Goal: Task Accomplishment & Management: Use online tool/utility

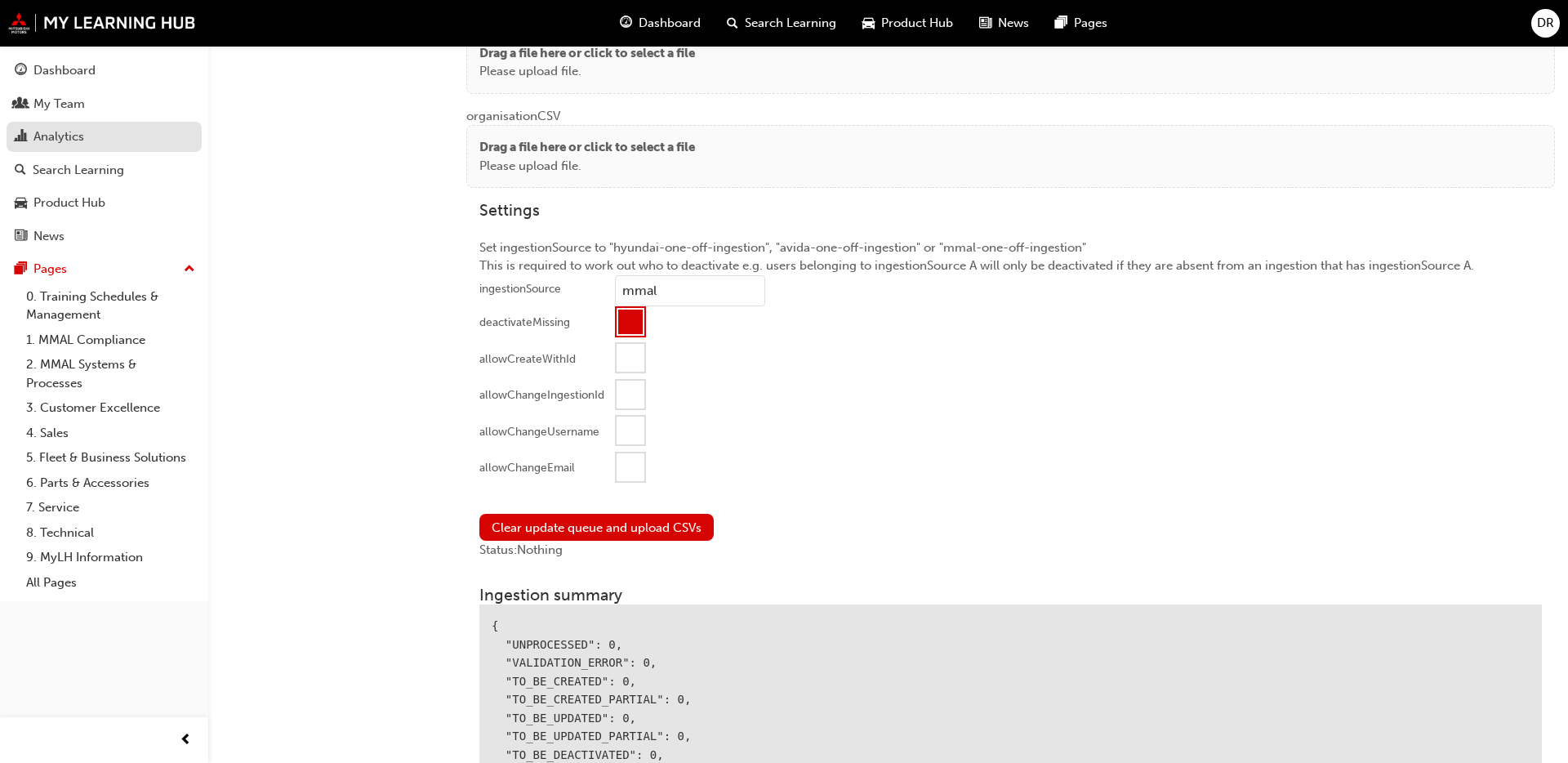
scroll to position [1652, 0]
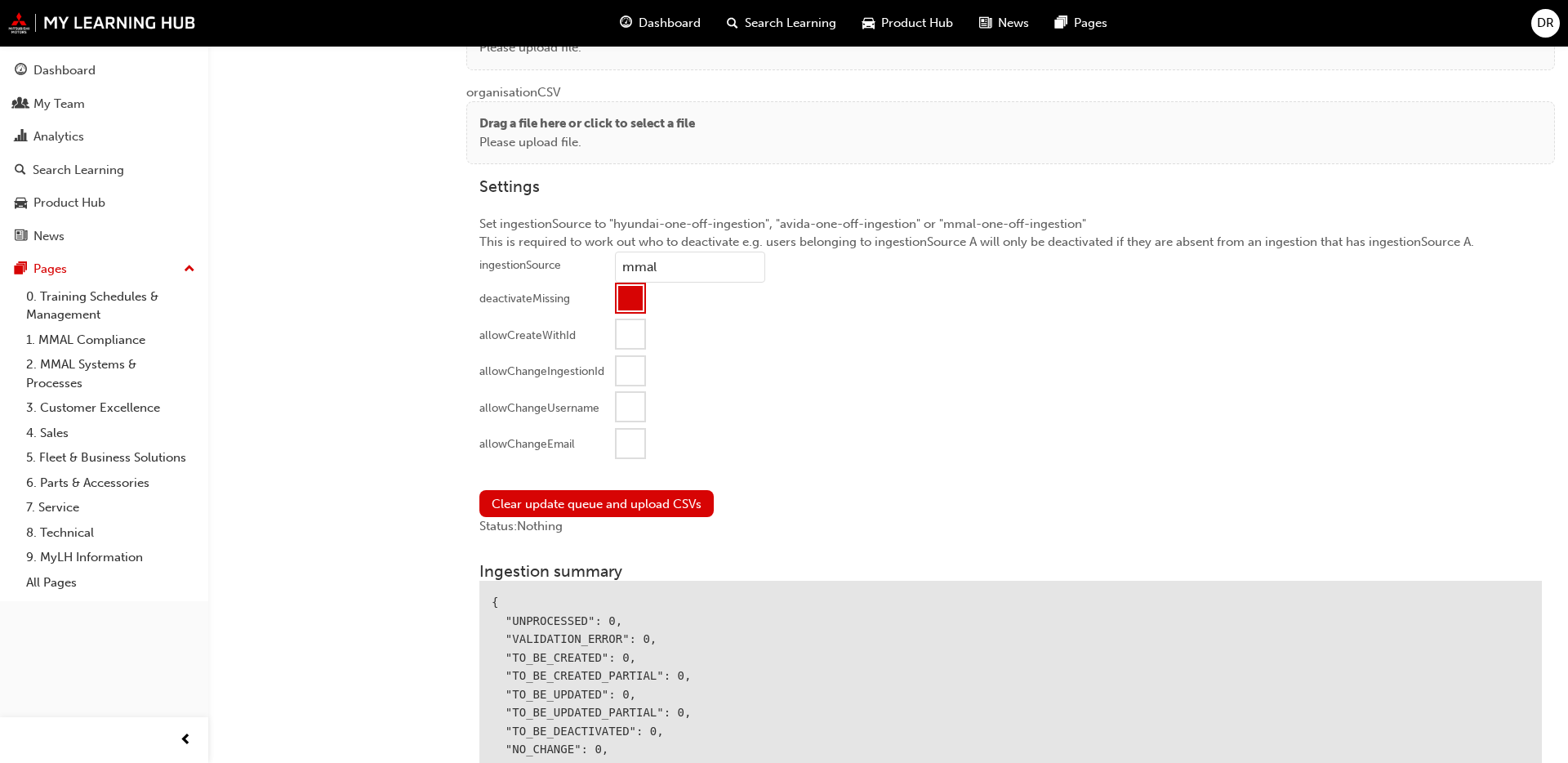
click at [632, 452] on div at bounding box center [630, 443] width 28 height 28
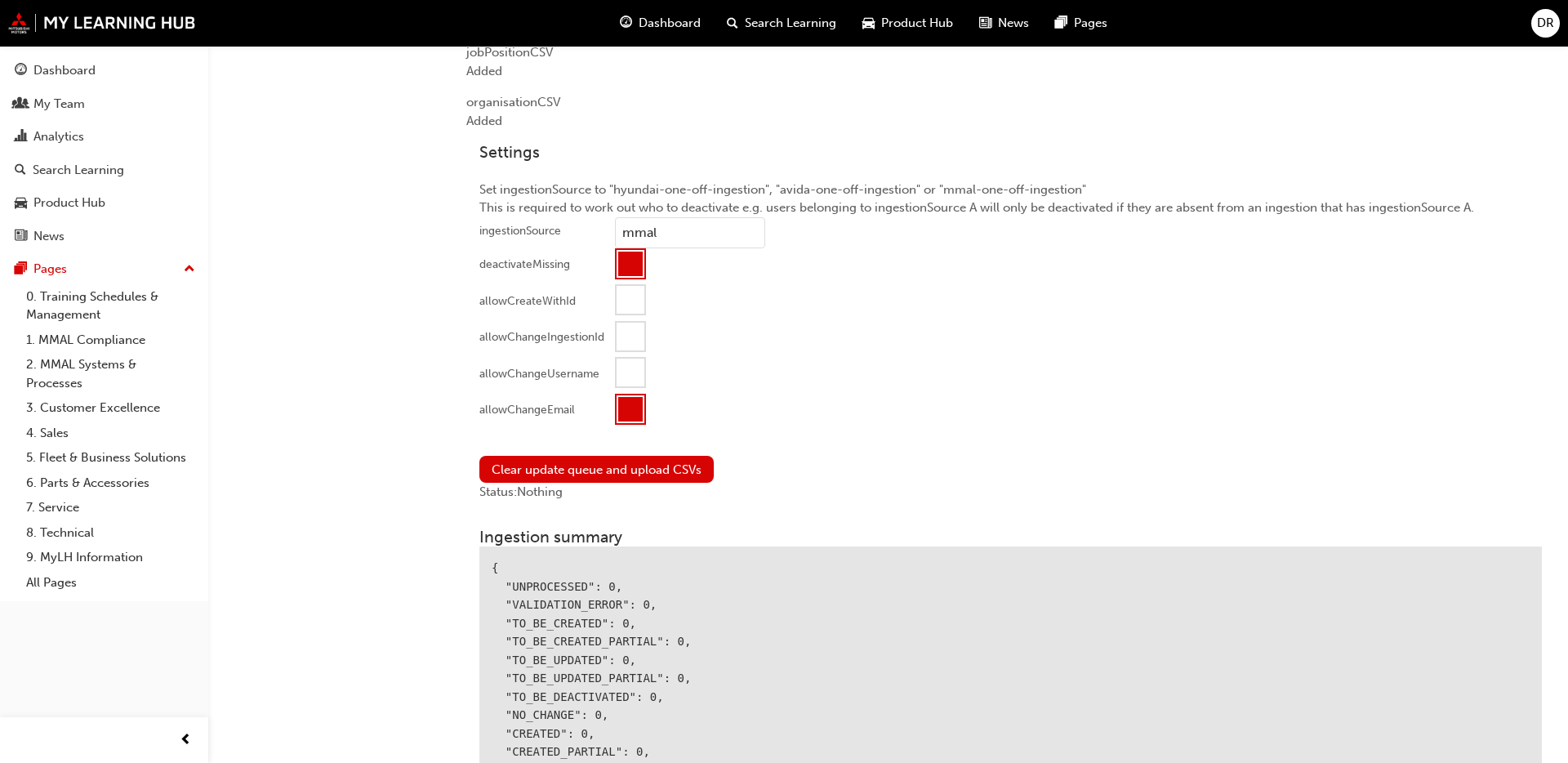
scroll to position [1518, 0]
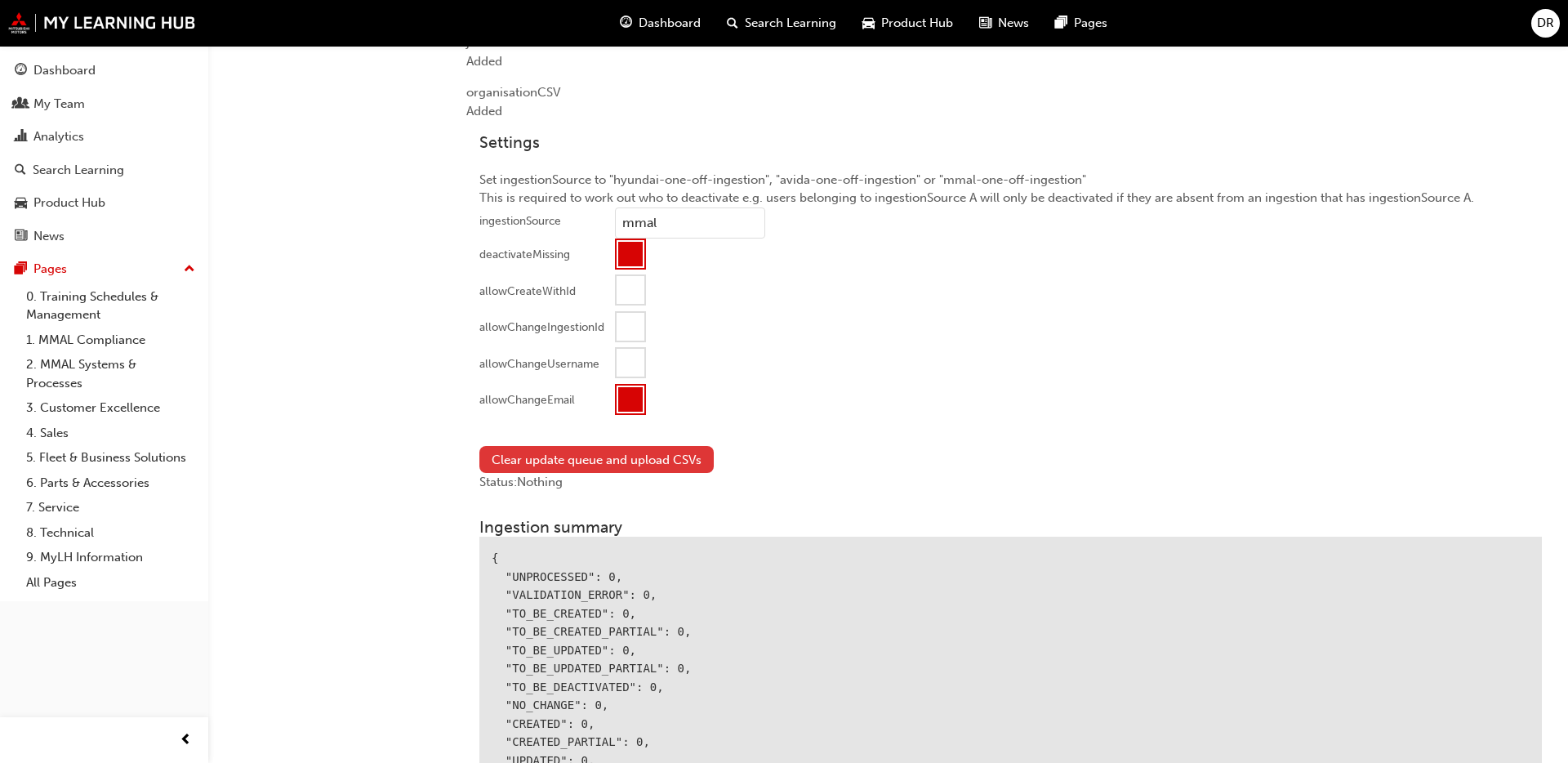
drag, startPoint x: 522, startPoint y: 454, endPoint x: 505, endPoint y: 456, distance: 17.1
click at [518, 455] on button "Clear update queue and upload CSVs" at bounding box center [596, 459] width 234 height 27
click at [505, 456] on button "Clear update queue and upload CSVs" at bounding box center [596, 459] width 234 height 27
click at [516, 460] on button "Clear update queue and upload CSVs" at bounding box center [596, 459] width 234 height 27
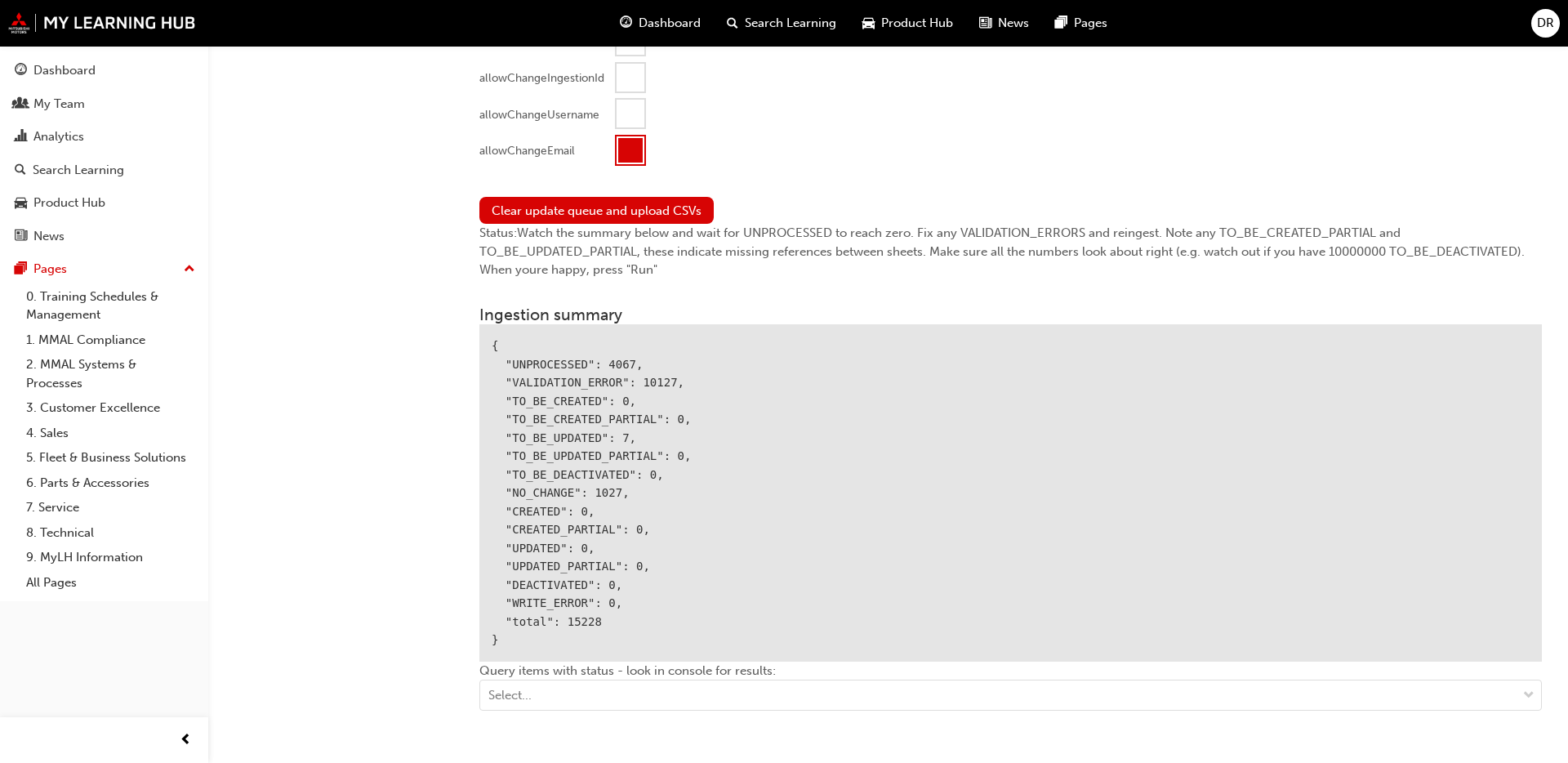
scroll to position [1782, 0]
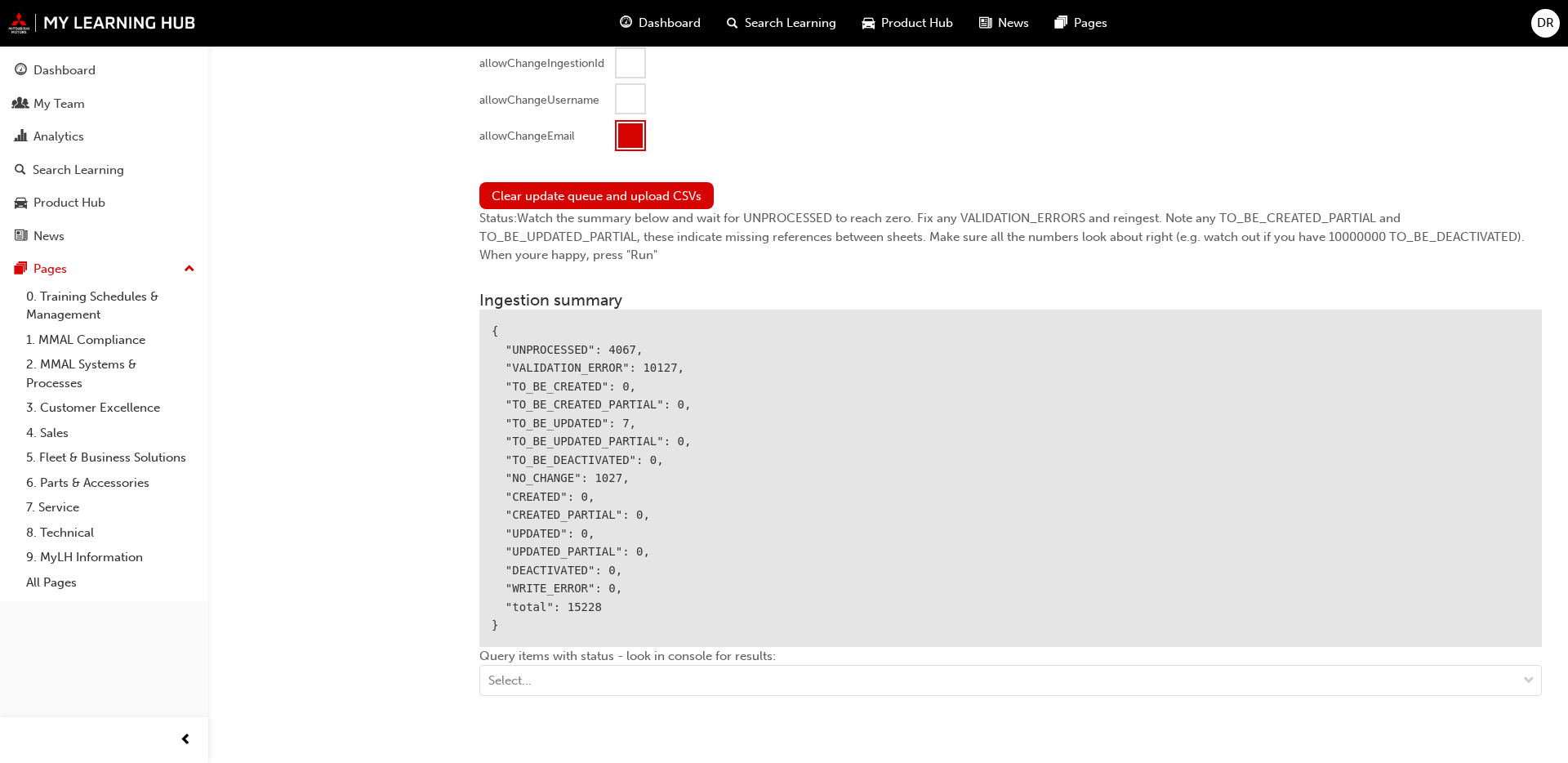
click at [649, 375] on div "{ "UNPROCESSED": 4067, "VALIDATION_ERROR": 10127, "TO_BE_CREATED": 0, "TO_BE_CR…" at bounding box center [1010, 478] width 1063 height 337
click at [588, 428] on div "{ "UNPROCESSED": 4067, "VALIDATION_ERROR": 10127, "TO_BE_CREATED": 0, "TO_BE_CR…" at bounding box center [1010, 478] width 1063 height 337
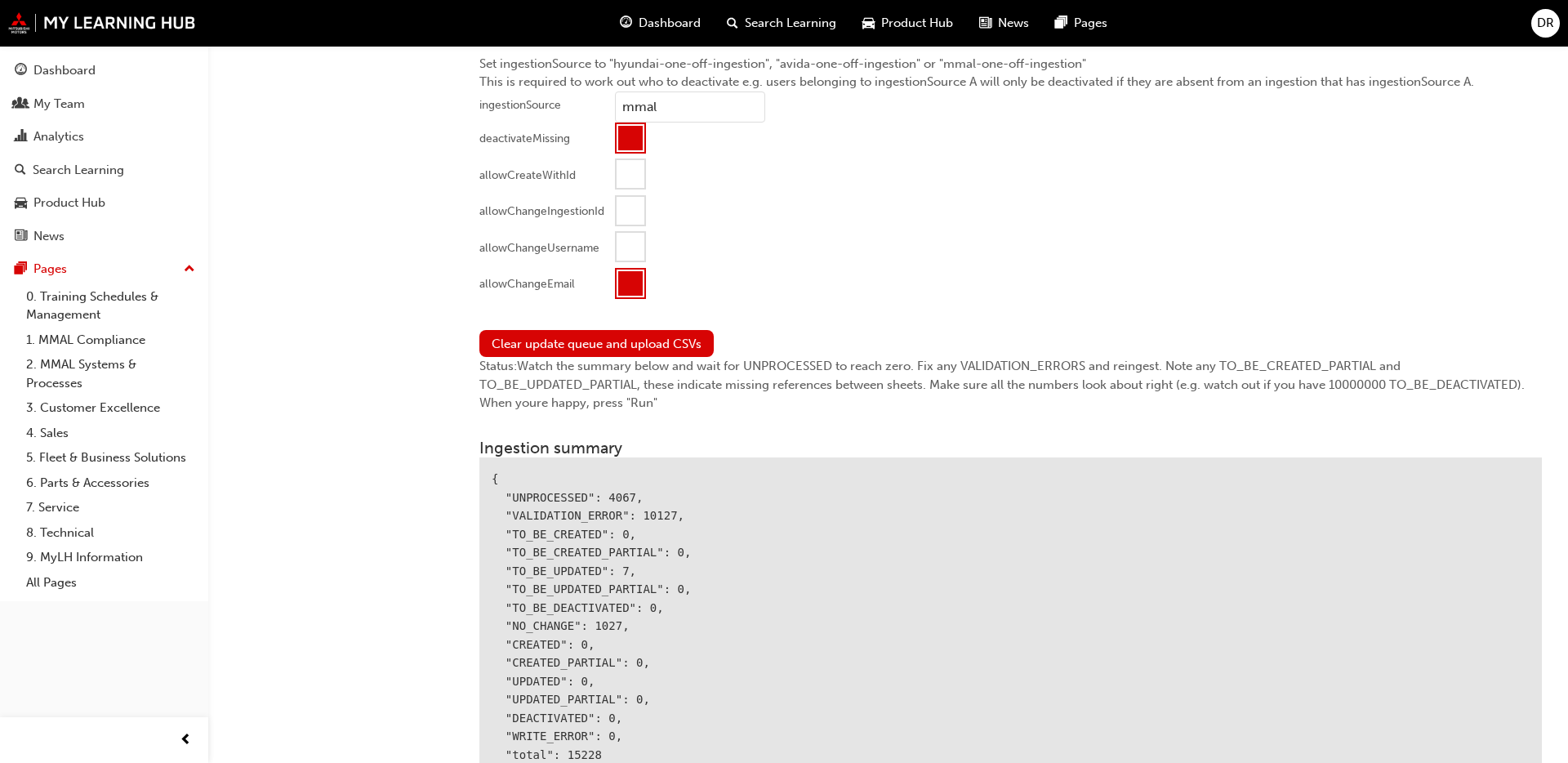
scroll to position [1613, 0]
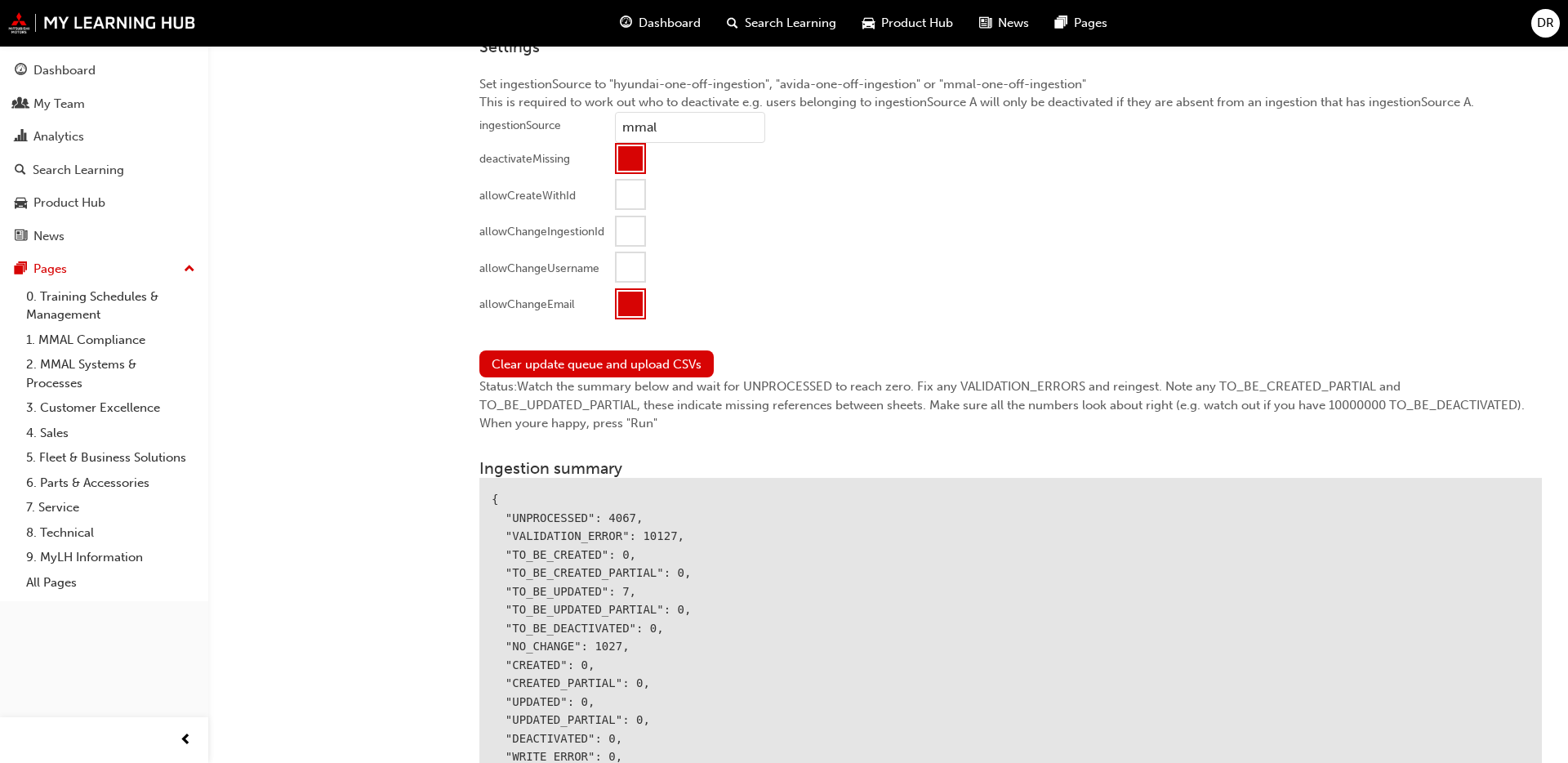
click at [590, 425] on div "Status: Watch the summary below and wait for UNPROCESSED to reach zero. Fix any…" at bounding box center [1010, 405] width 1063 height 55
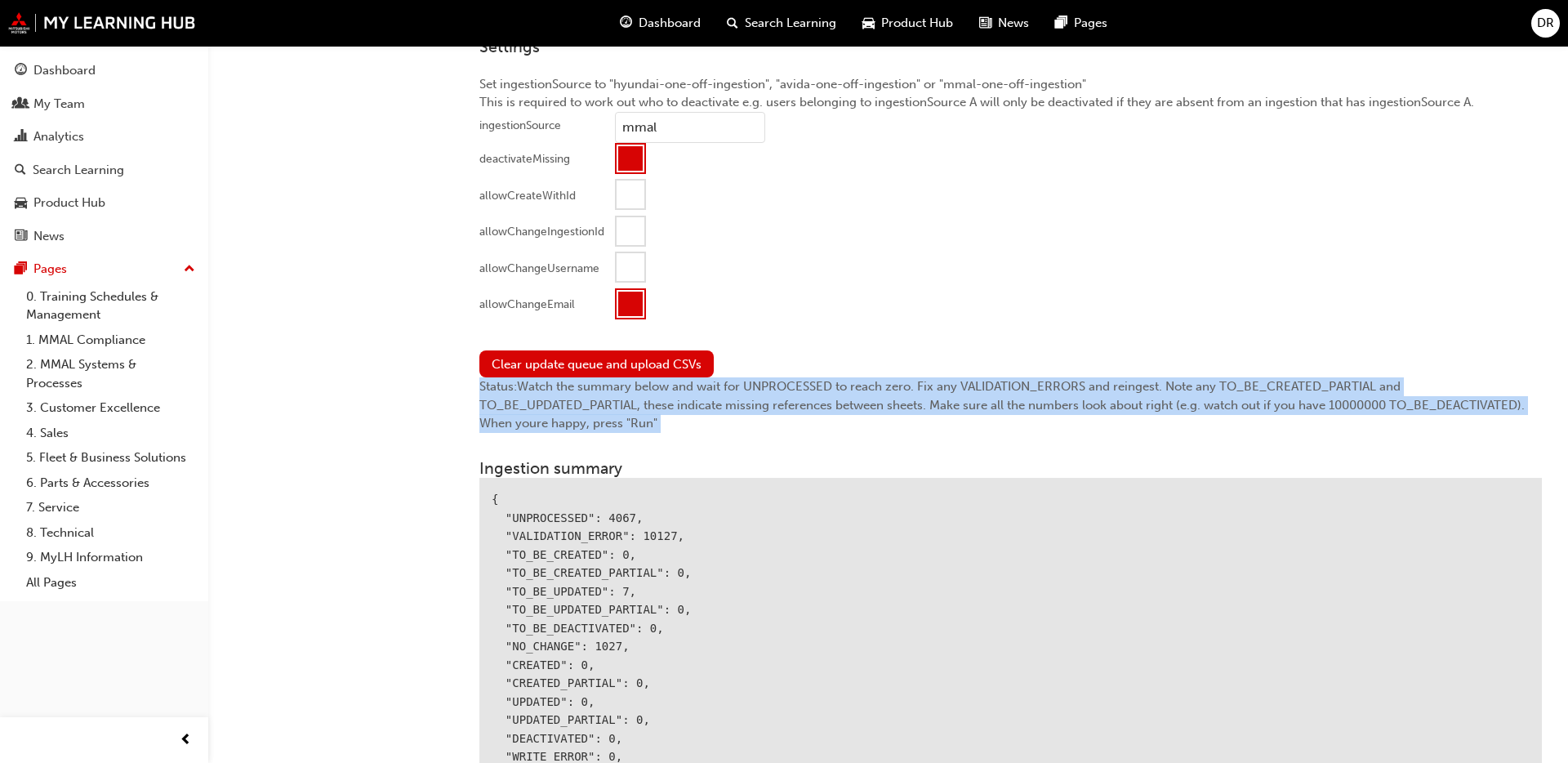
click at [590, 425] on div "Status: Watch the summary below and wait for UNPROCESSED to reach zero. Fix any…" at bounding box center [1010, 405] width 1063 height 55
click at [639, 424] on div "Status: Watch the summary below and wait for UNPROCESSED to reach zero. Fix any…" at bounding box center [1010, 405] width 1063 height 55
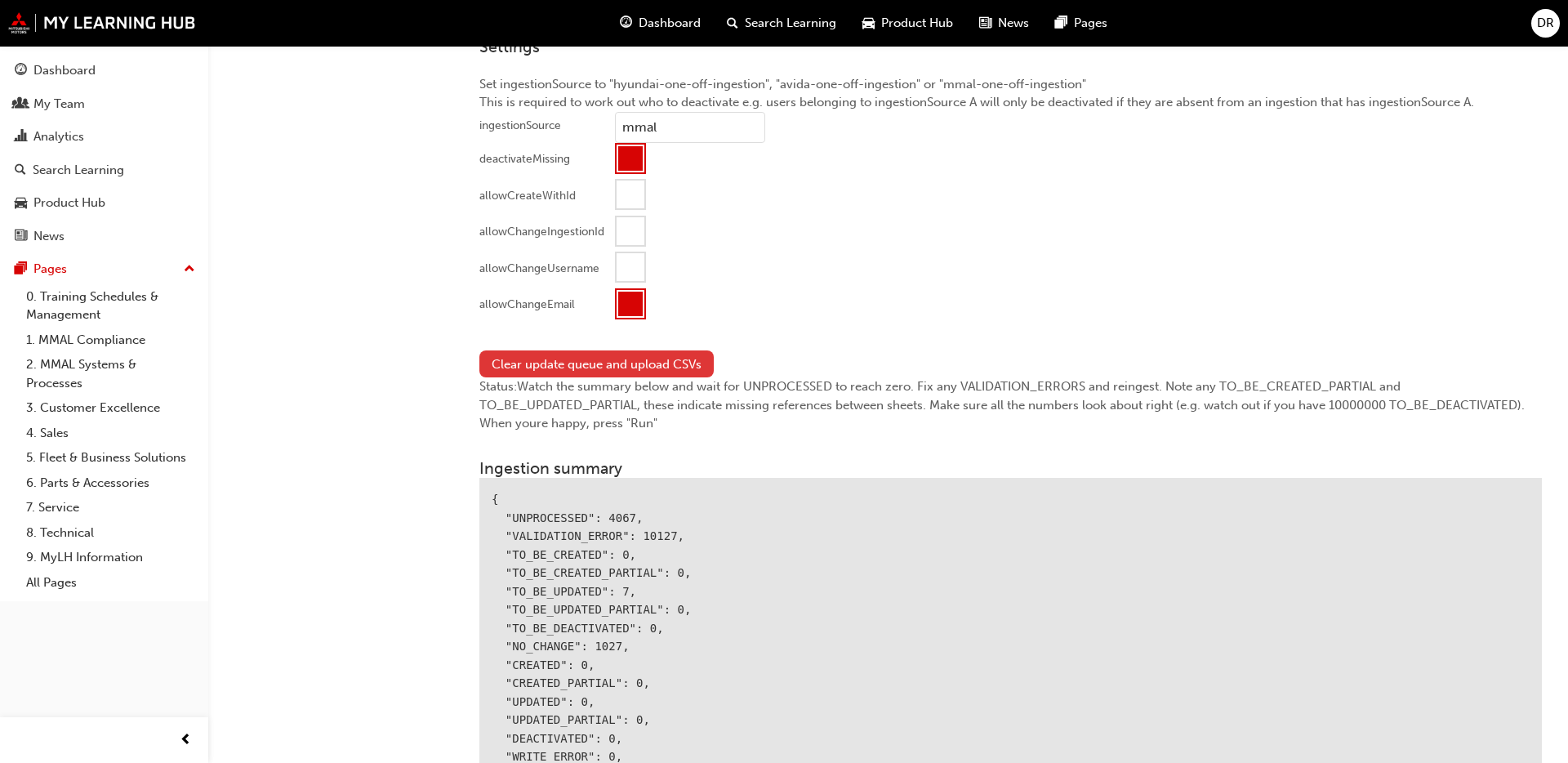
click at [579, 358] on button "Clear update queue and upload CSVs" at bounding box center [596, 364] width 234 height 27
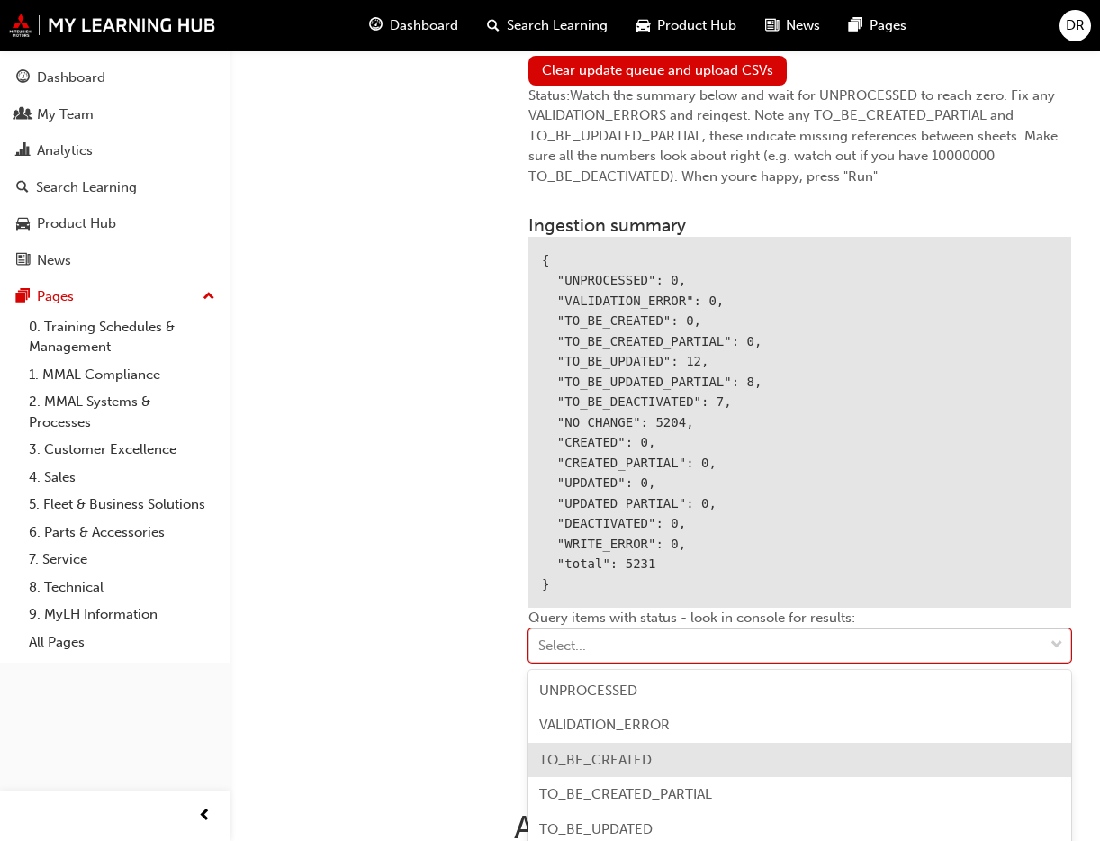
scroll to position [2276, 0]
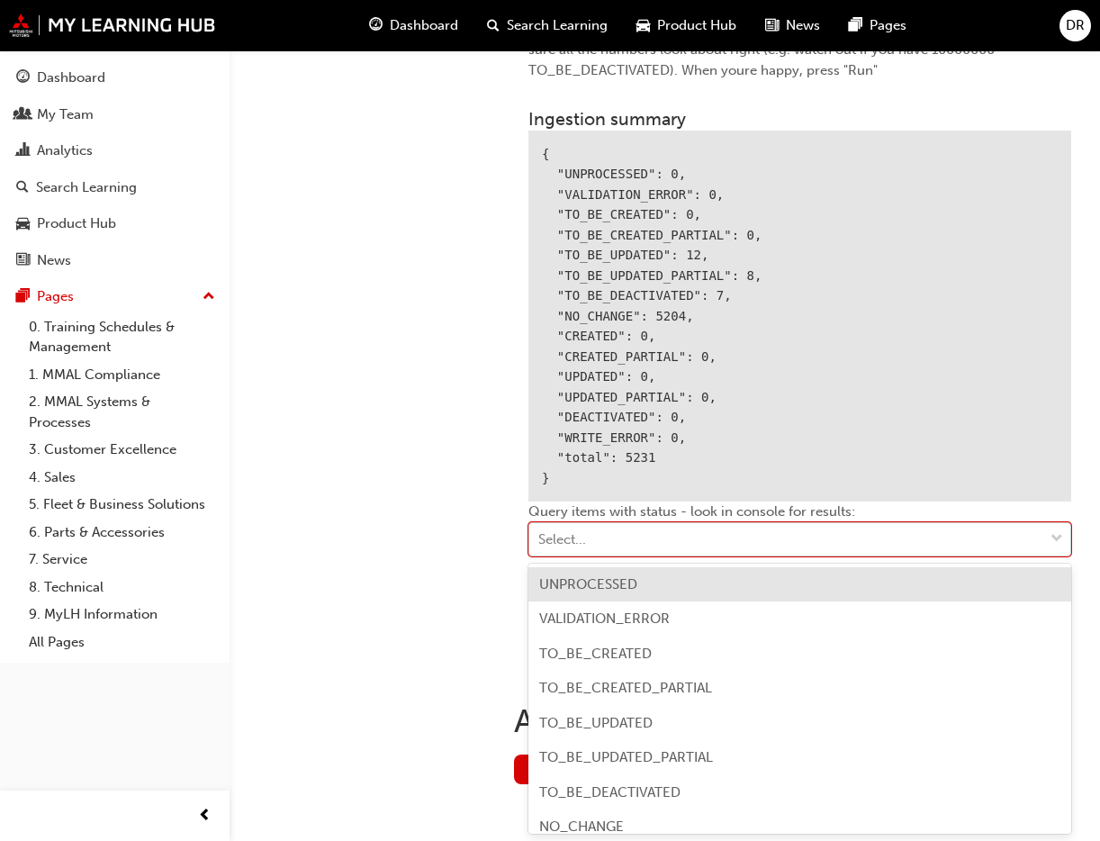
click at [711, 533] on div "Select..." at bounding box center [786, 539] width 514 height 31
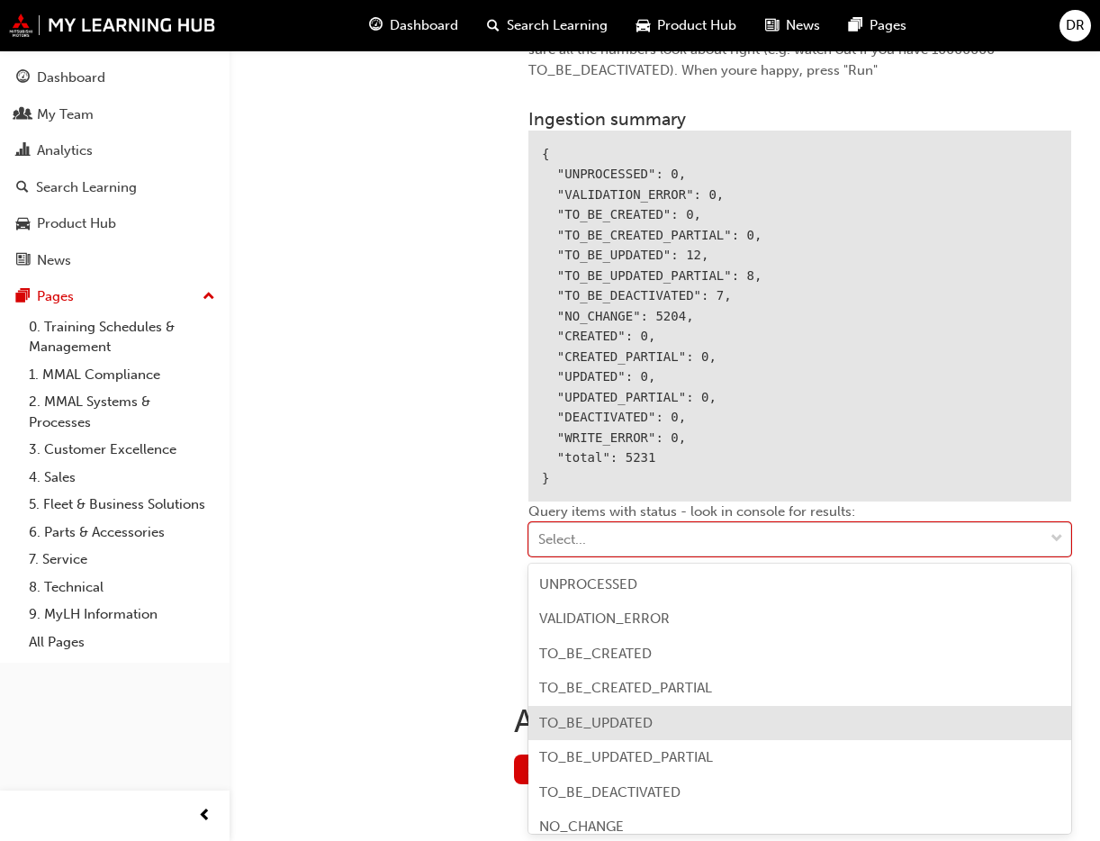
click at [677, 727] on div "TO_BE_UPDATED" at bounding box center [799, 723] width 543 height 35
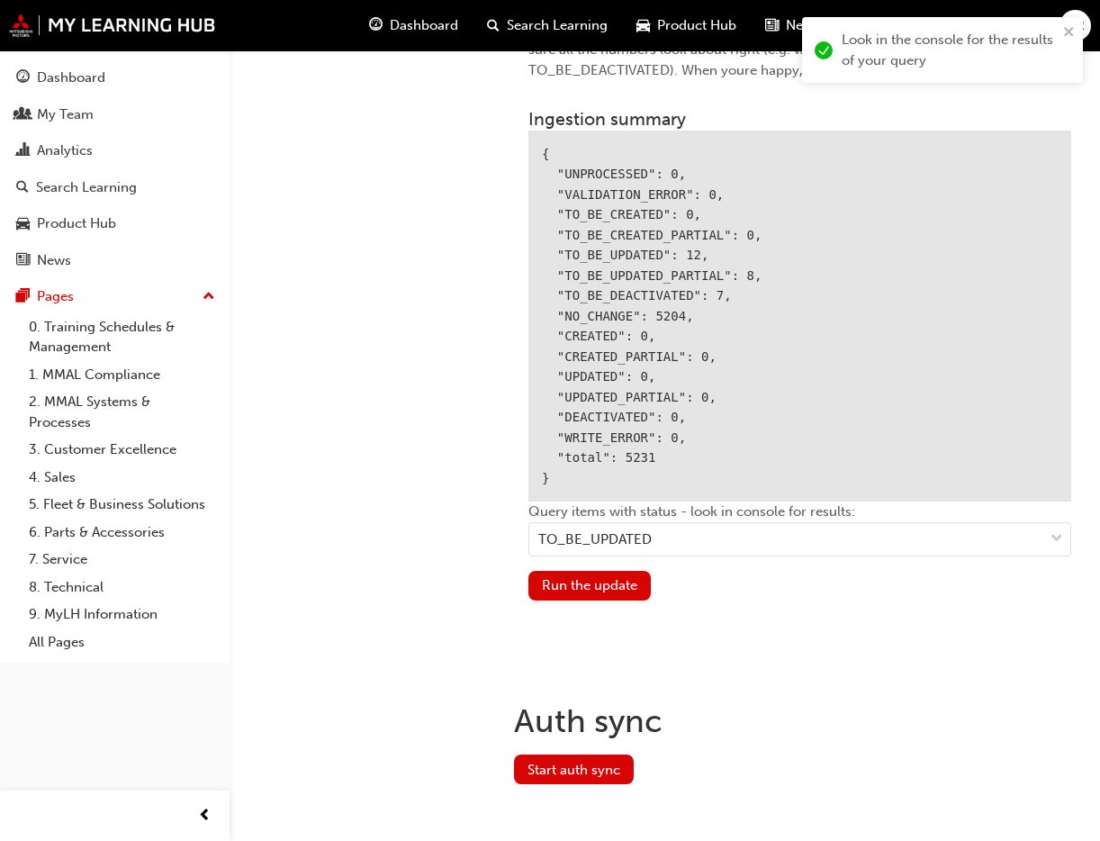
click at [1018, 595] on div "Run the update" at bounding box center [799, 593] width 543 height 44
drag, startPoint x: 690, startPoint y: 324, endPoint x: 704, endPoint y: 271, distance: 54.8
click at [704, 271] on div "{ "UNPROCESSED": 0, "VALIDATION_ERROR": 0, "TO_BE_CREATED": 0, "TO_BE_CREATED_P…" at bounding box center [799, 316] width 543 height 372
drag, startPoint x: 704, startPoint y: 271, endPoint x: 715, endPoint y: 312, distance: 42.8
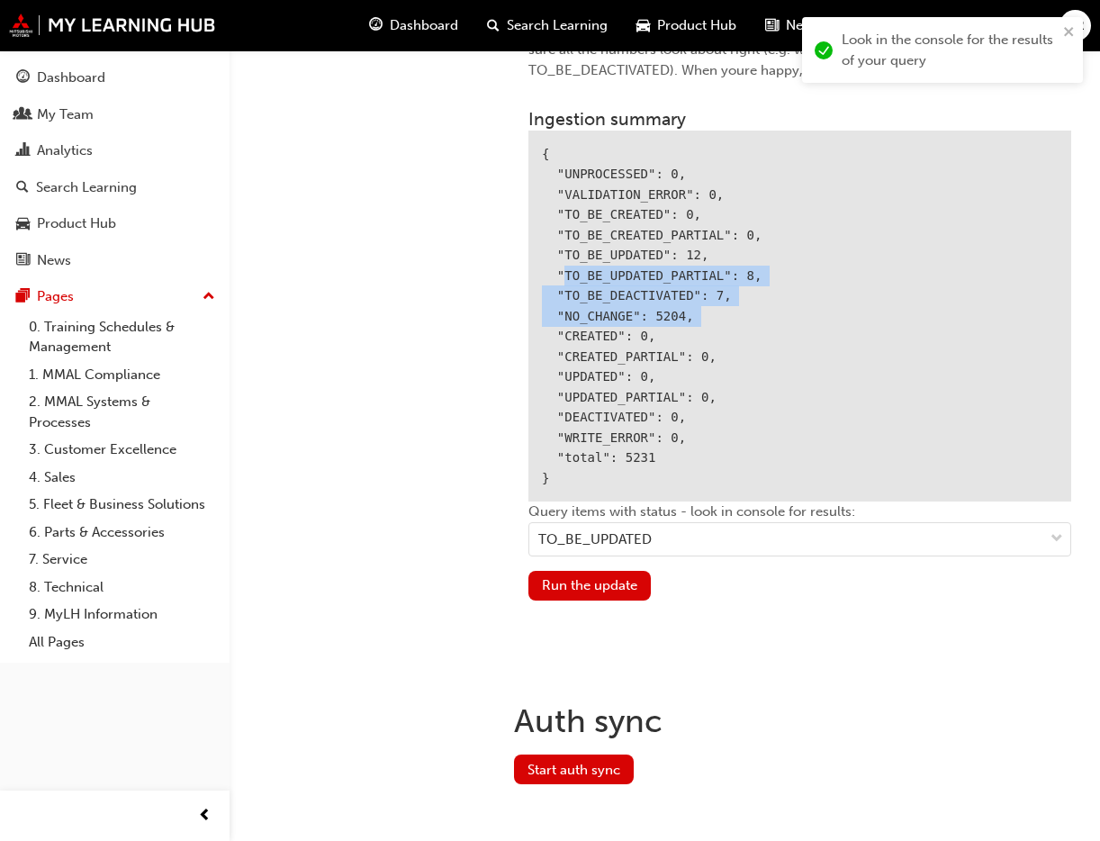
click at [715, 312] on div "{ "UNPROCESSED": 0, "VALIDATION_ERROR": 0, "TO_BE_CREATED": 0, "TO_BE_CREATED_P…" at bounding box center [799, 316] width 543 height 372
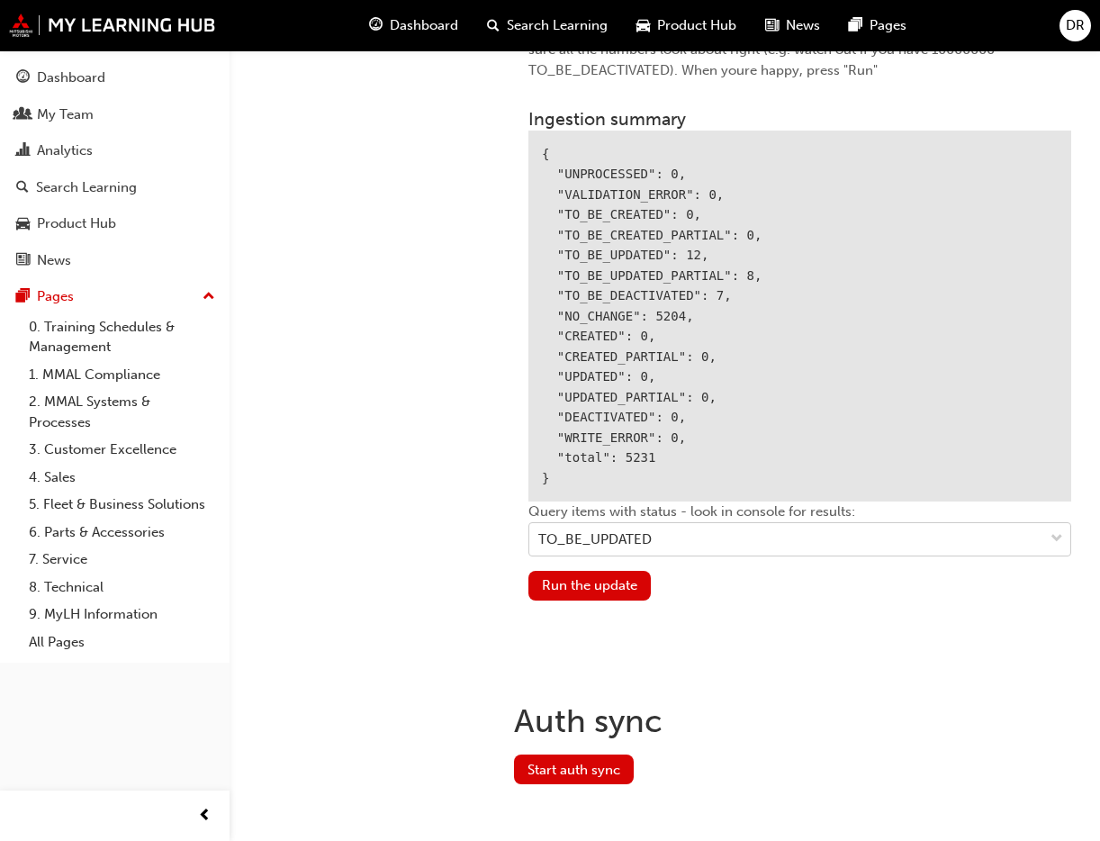
click at [748, 538] on div "TO_BE_UPDATED" at bounding box center [786, 539] width 514 height 31
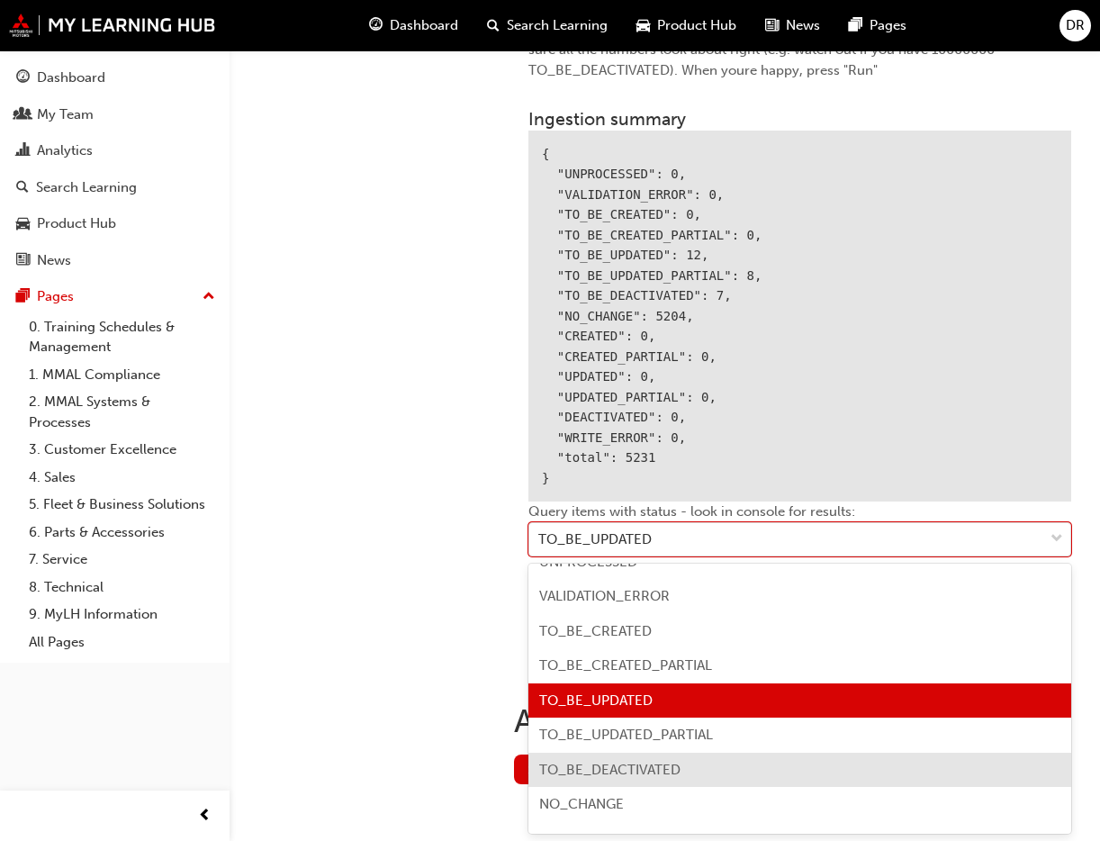
scroll to position [0, 0]
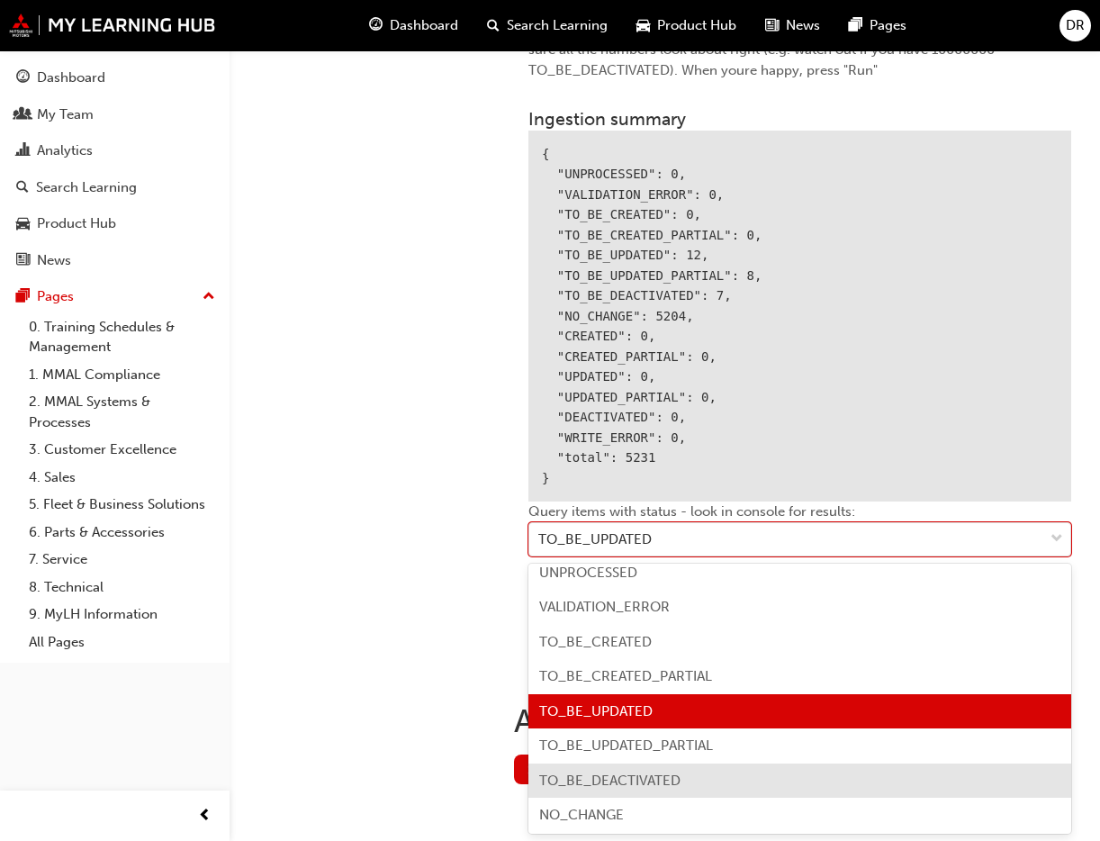
click at [805, 766] on div "TO_BE_DEACTIVATED" at bounding box center [799, 780] width 543 height 35
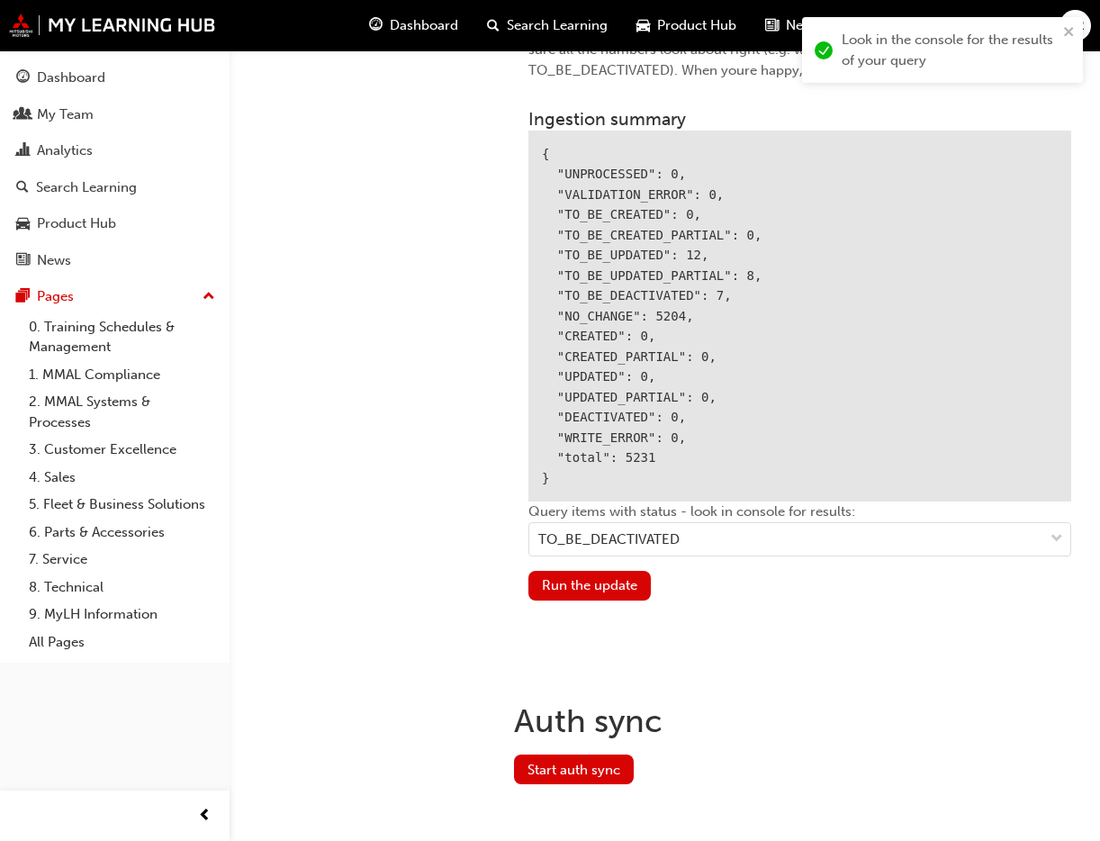
scroll to position [2291, 0]
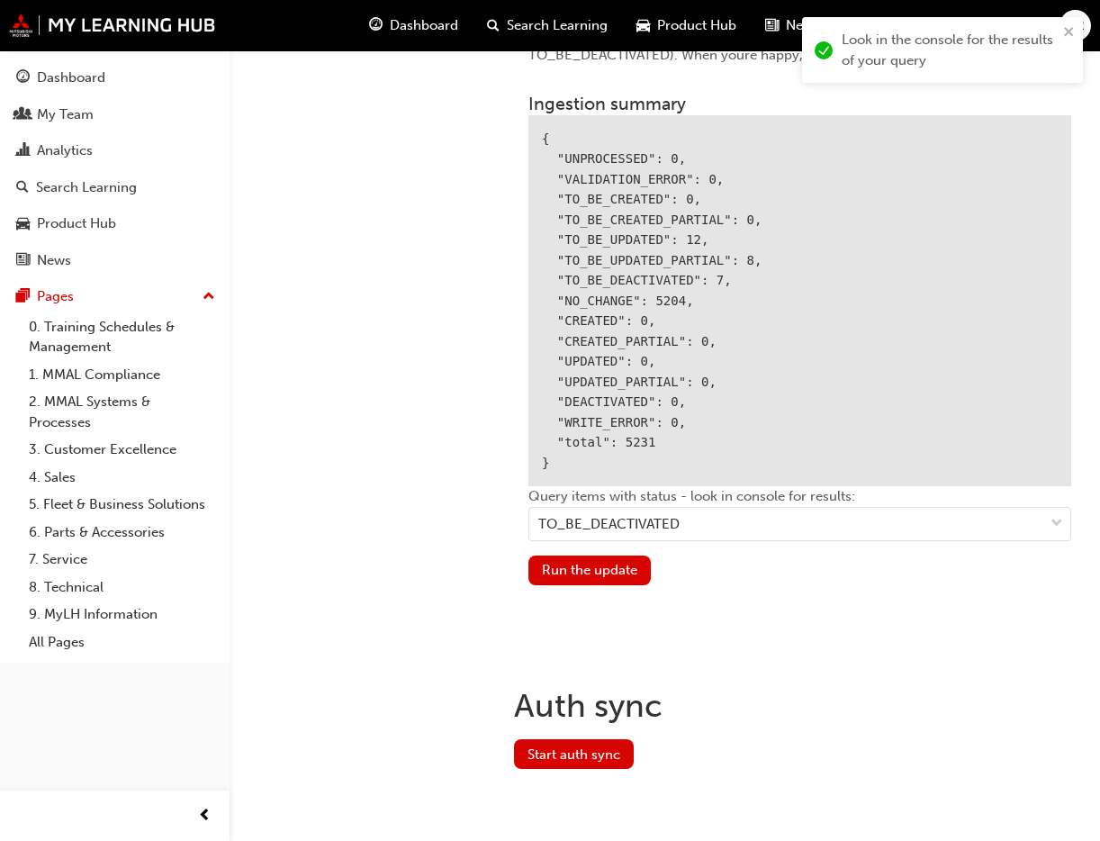
click at [742, 441] on div "{ "UNPROCESSED": 0, "VALIDATION_ERROR": 0, "TO_BE_CREATED": 0, "TO_BE_CREATED_P…" at bounding box center [799, 301] width 543 height 372
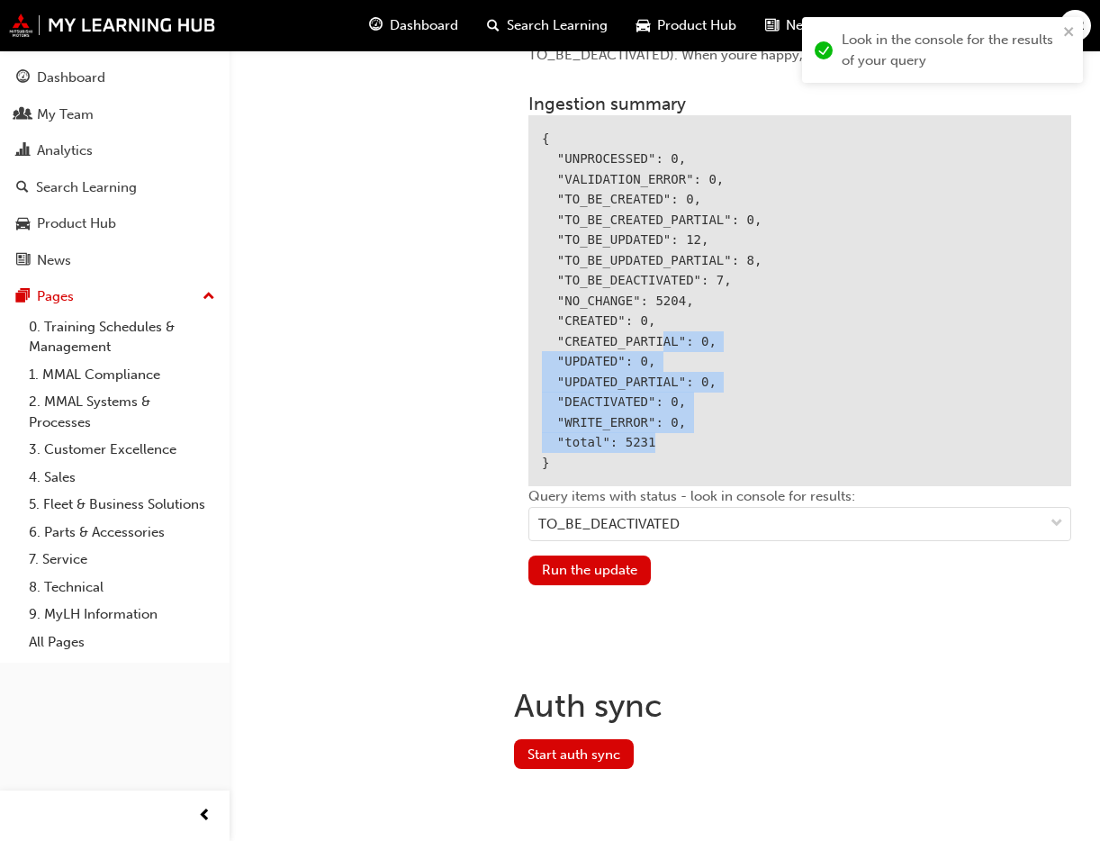
drag, startPoint x: 728, startPoint y: 424, endPoint x: 648, endPoint y: 327, distance: 125.9
click at [651, 328] on div "{ "UNPROCESSED": 0, "VALIDATION_ERROR": 0, "TO_BE_CREATED": 0, "TO_BE_CREATED_P…" at bounding box center [799, 301] width 543 height 372
click at [648, 327] on div "{ "UNPROCESSED": 0, "VALIDATION_ERROR": 0, "TO_BE_CREATED": 0, "TO_BE_CREATED_P…" at bounding box center [799, 301] width 543 height 372
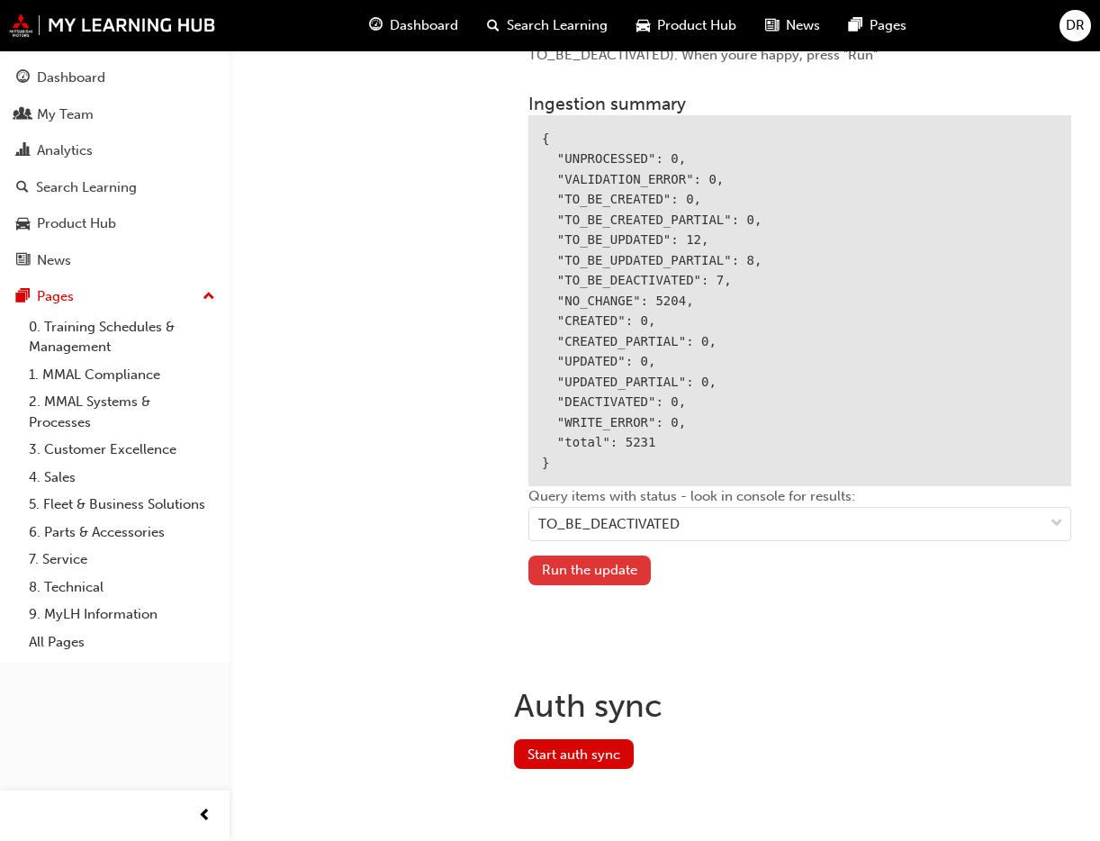
click at [583, 579] on button "Run the update" at bounding box center [589, 570] width 122 height 30
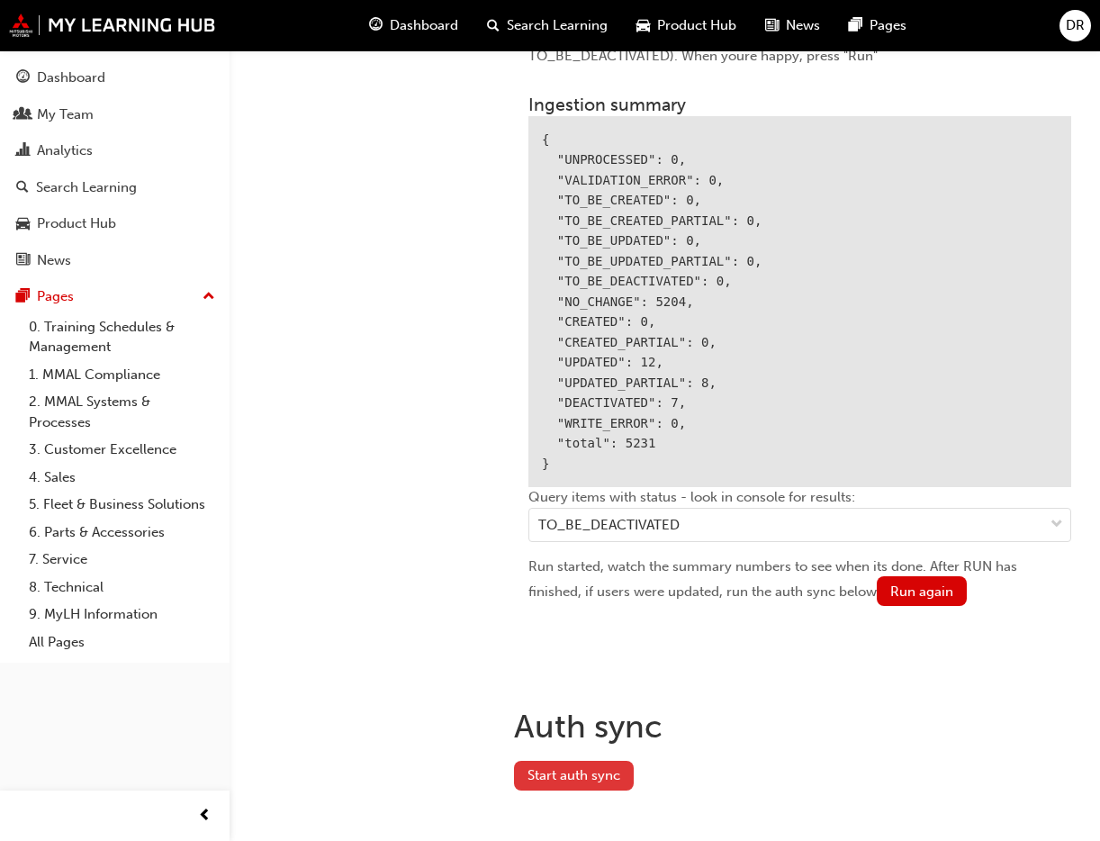
scroll to position [2298, 0]
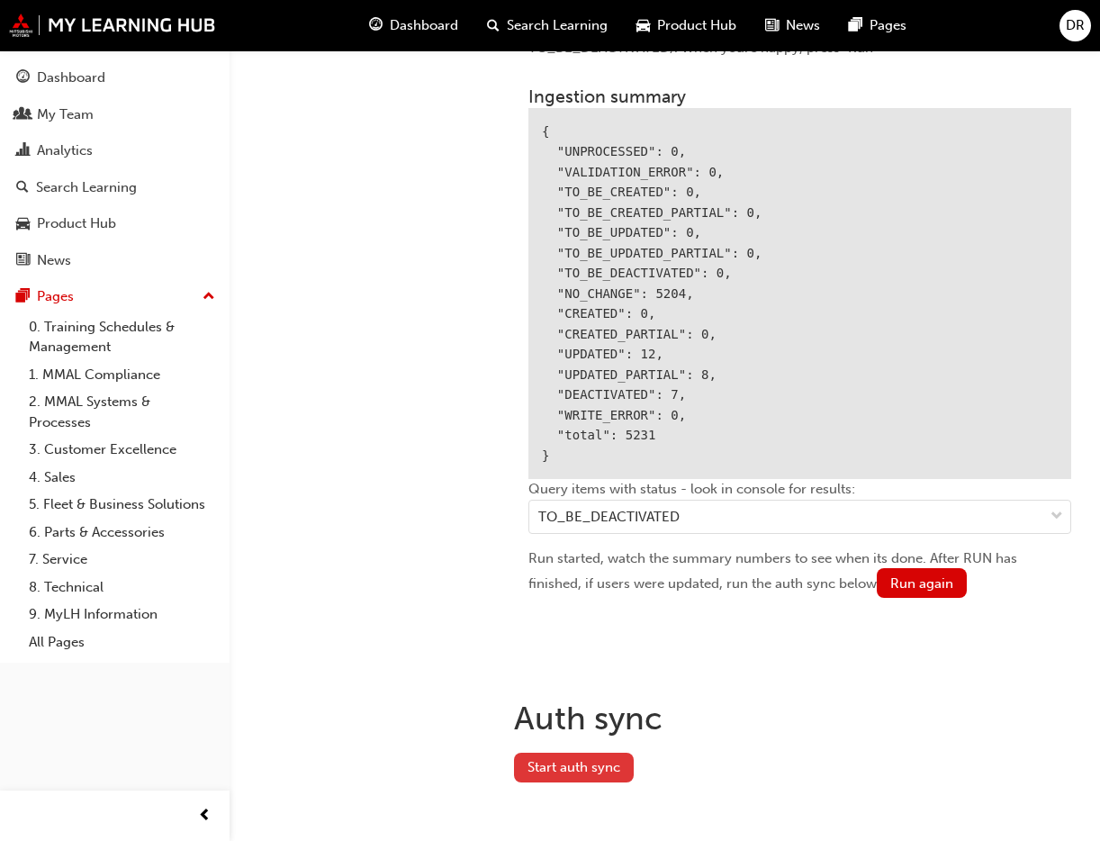
click at [604, 787] on div "Auth sync Start auth sync" at bounding box center [799, 762] width 571 height 156
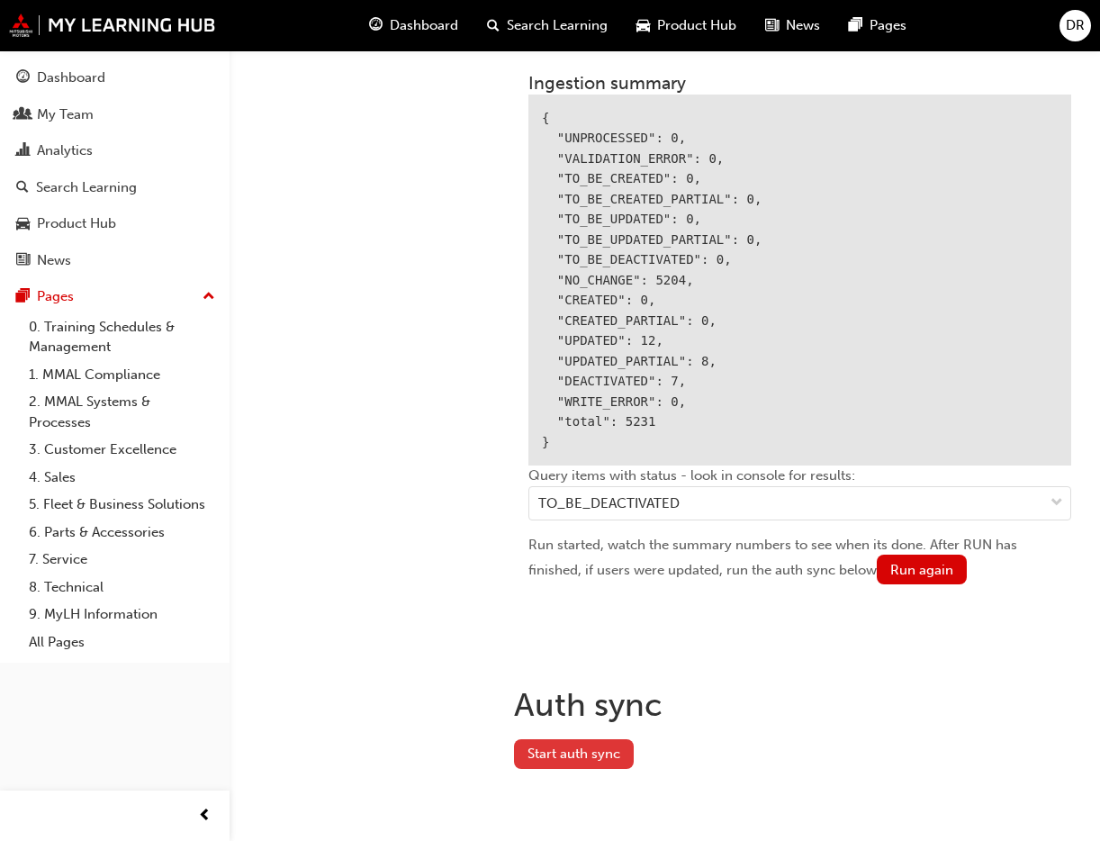
click at [607, 762] on button "Start auth sync" at bounding box center [574, 754] width 120 height 30
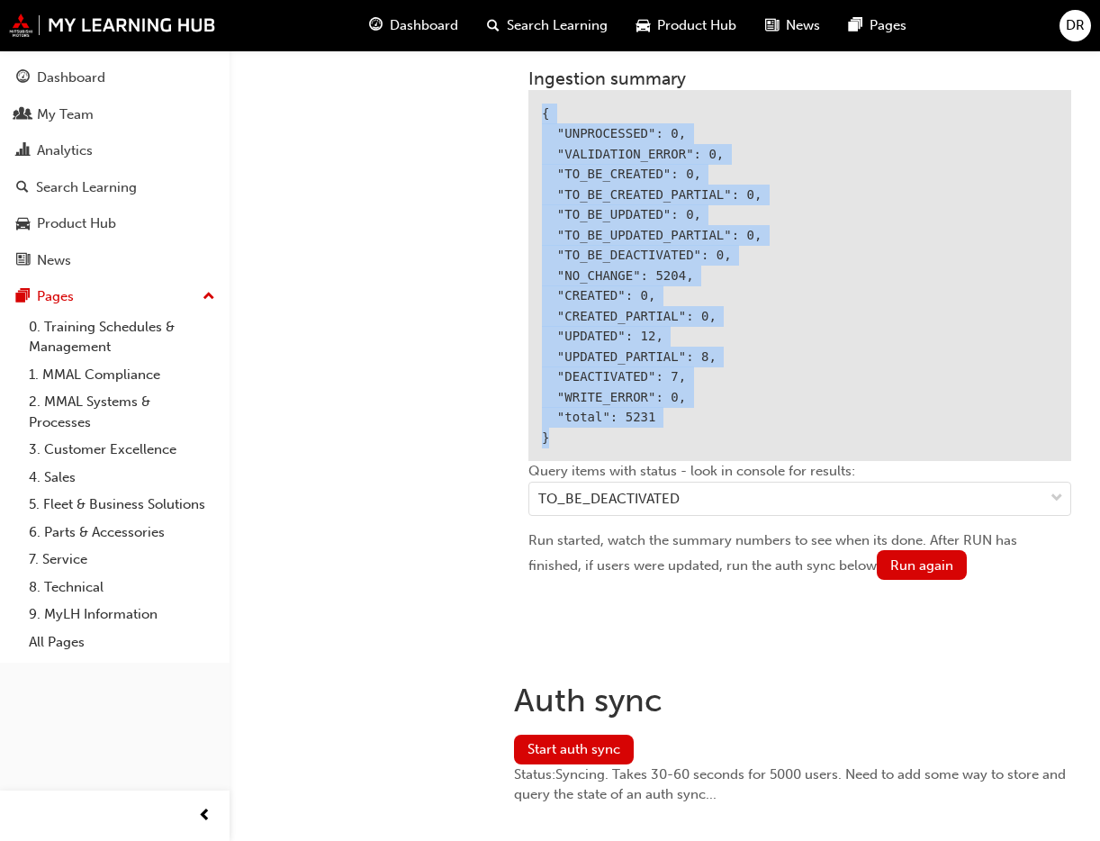
drag, startPoint x: 539, startPoint y: 103, endPoint x: 641, endPoint y: 450, distance: 361.1
click at [642, 450] on div "{ "UNPROCESSED": 0, "VALIDATION_ERROR": 0, "TO_BE_CREATED": 0, "TO_BE_CREATED_P…" at bounding box center [799, 276] width 543 height 372
copy div "{ "UNPROCESSED": 0, "VALIDATION_ERROR": 0, "TO_BE_CREATED": 0, "TO_BE_CREATED_P…"
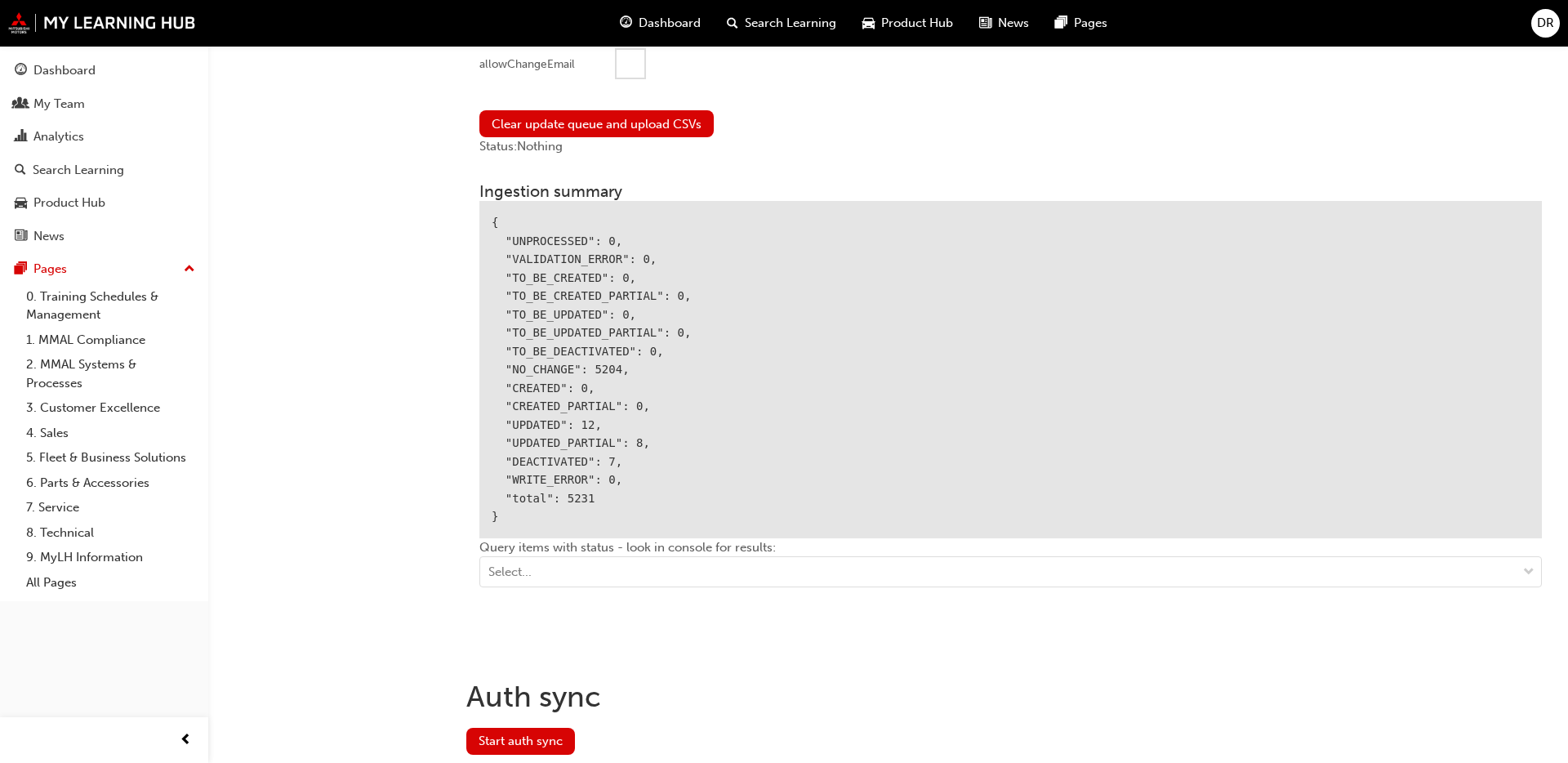
scroll to position [2088, 0]
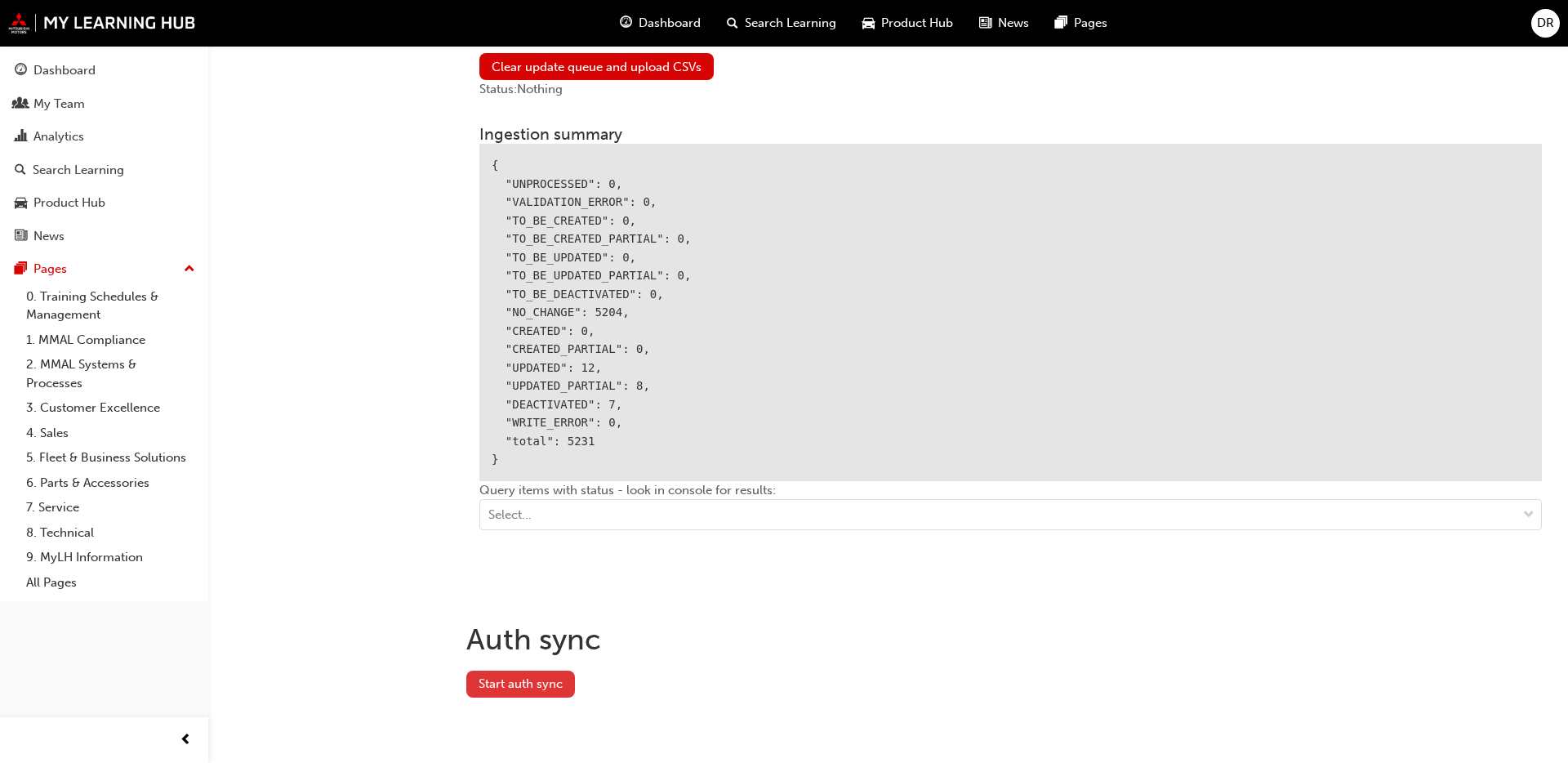
click at [482, 680] on button "Start auth sync" at bounding box center [521, 684] width 109 height 27
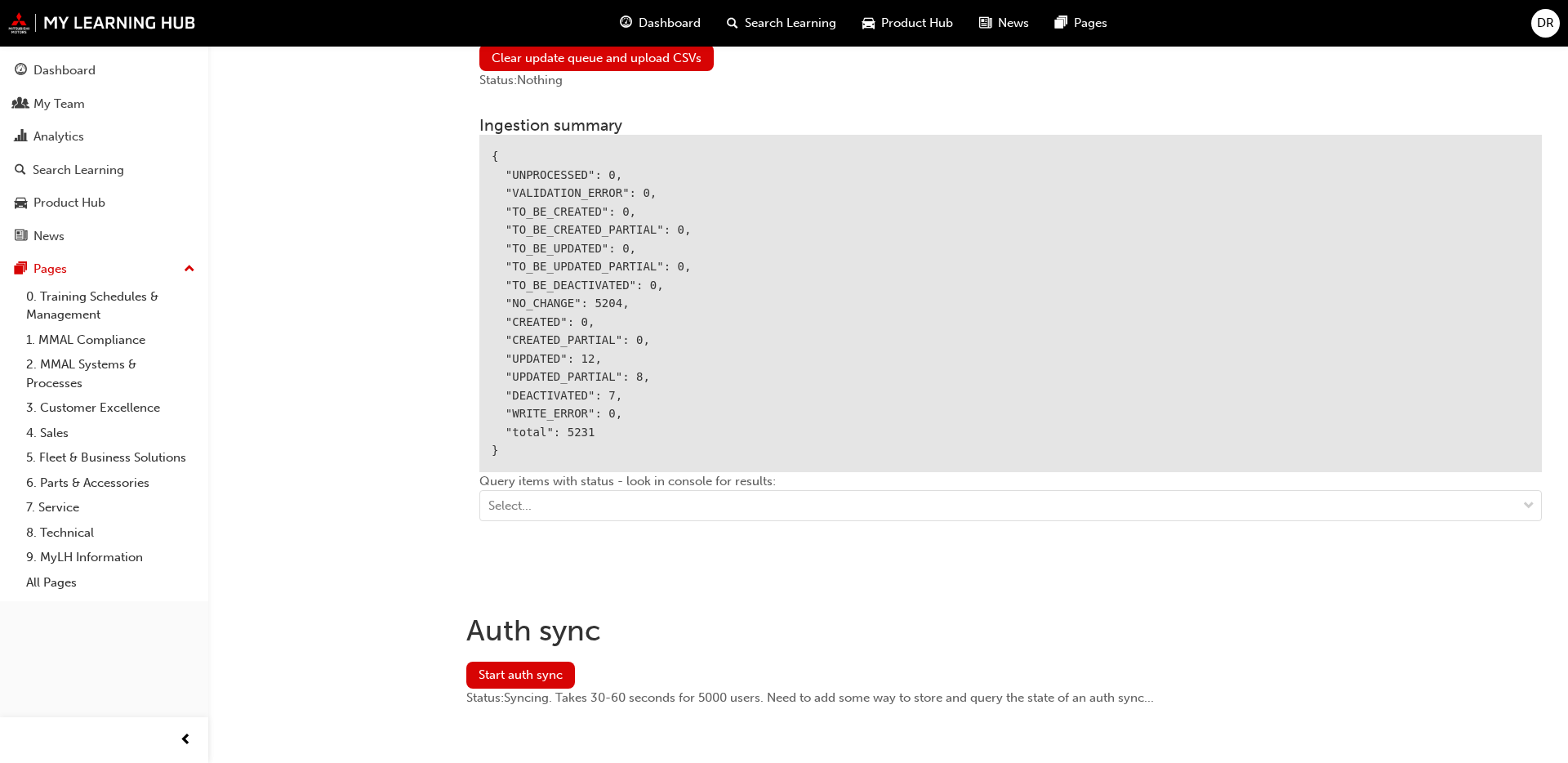
scroll to position [2102, 0]
